Goal: Use online tool/utility: Utilize a website feature to perform a specific function

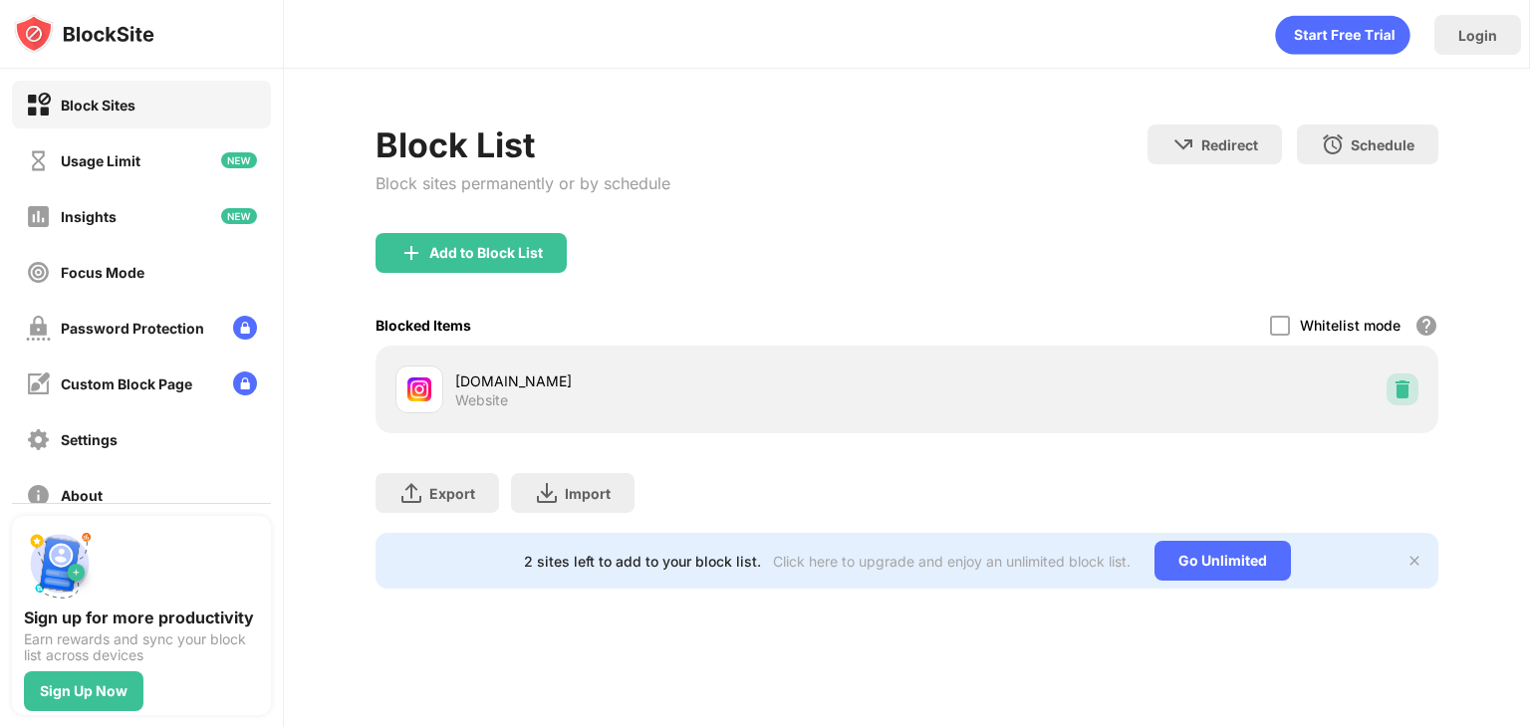
click at [1399, 381] on img at bounding box center [1403, 390] width 20 height 20
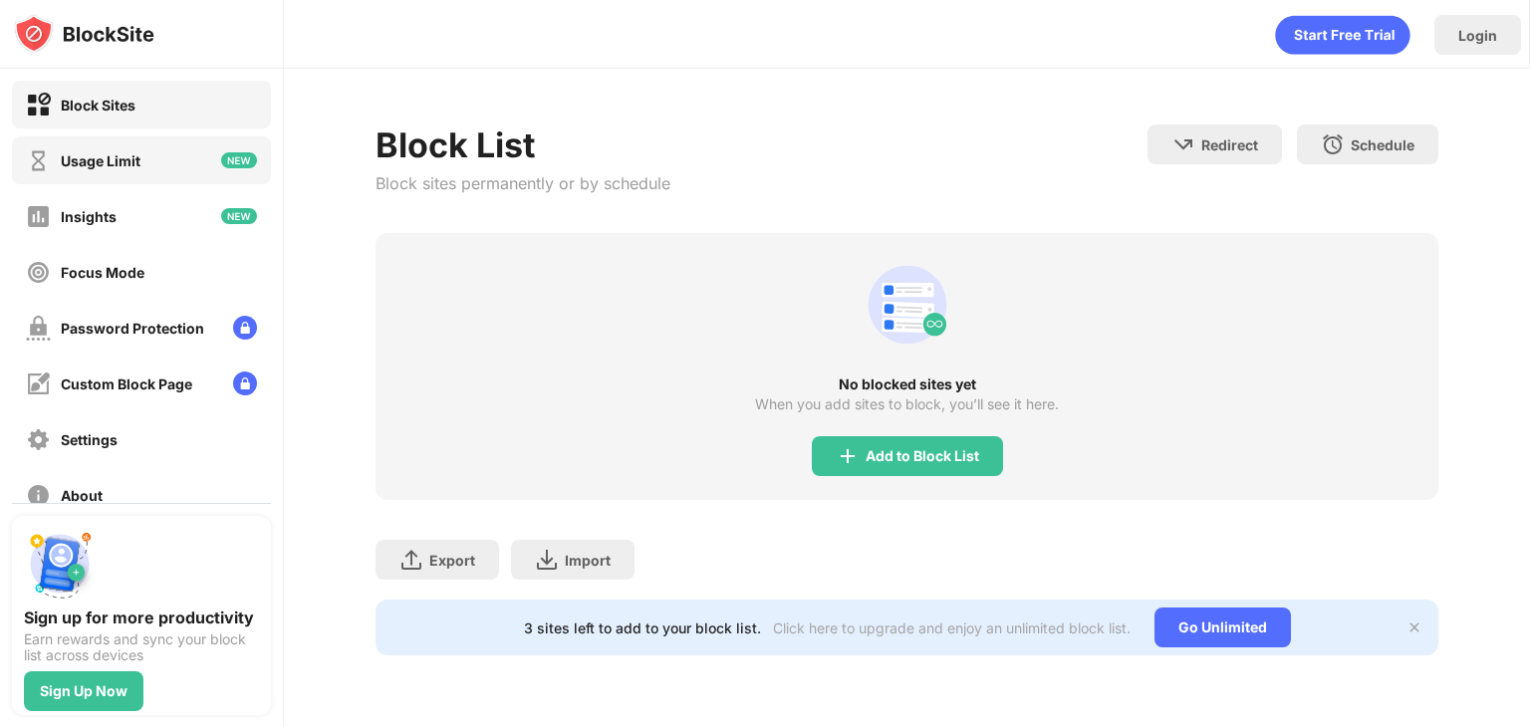
click at [95, 171] on div "Usage Limit" at bounding box center [83, 160] width 115 height 25
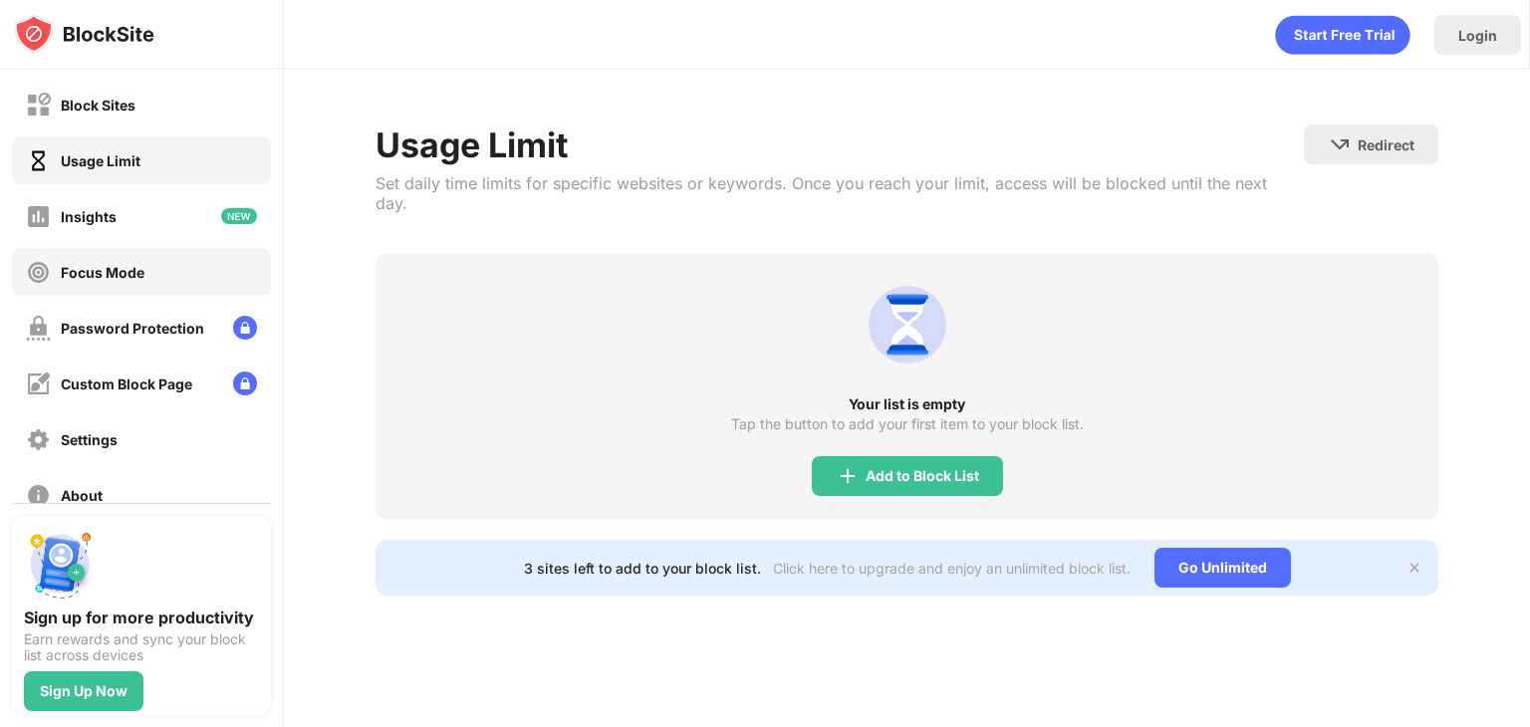
click at [165, 268] on div "Focus Mode" at bounding box center [141, 272] width 259 height 48
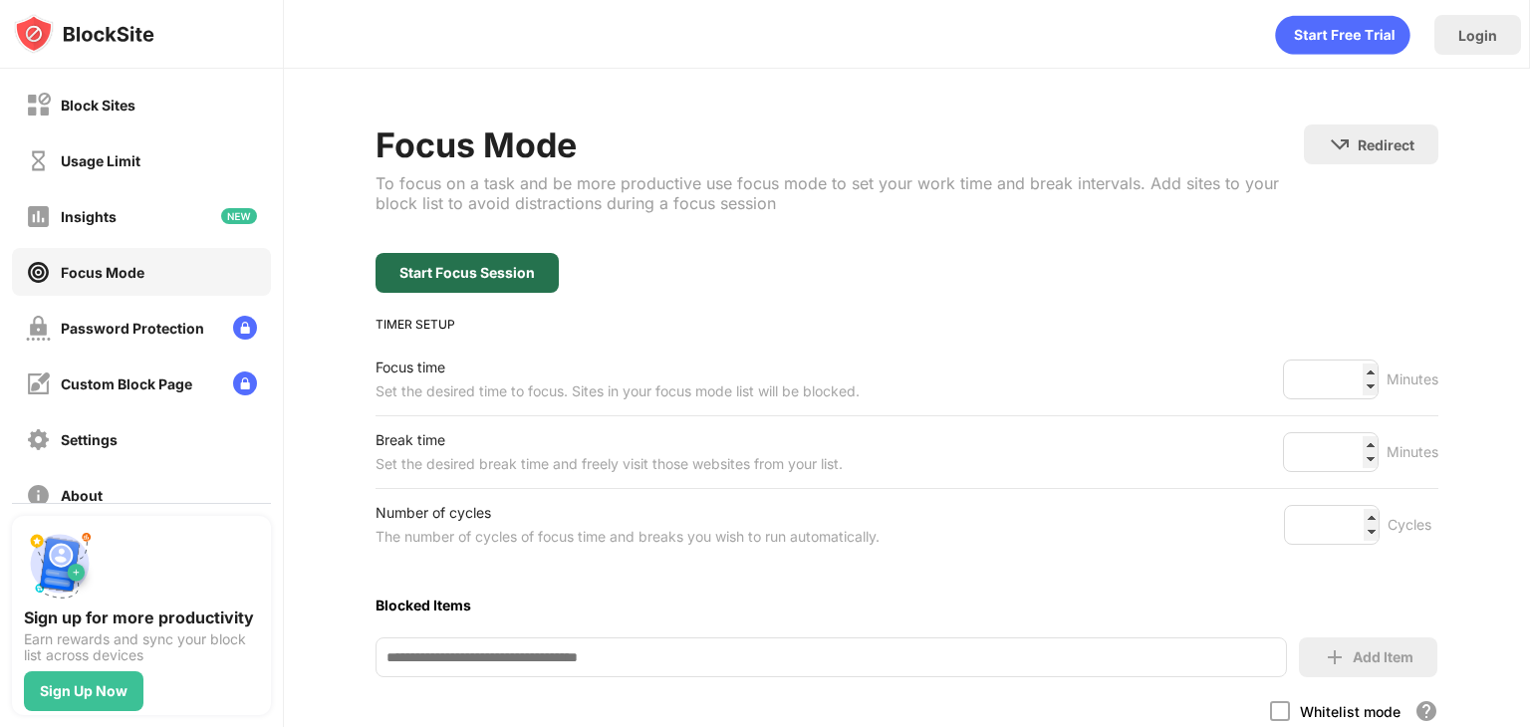
click at [448, 269] on div "Start Focus Session" at bounding box center [468, 273] width 136 height 16
